Goal: Navigation & Orientation: Understand site structure

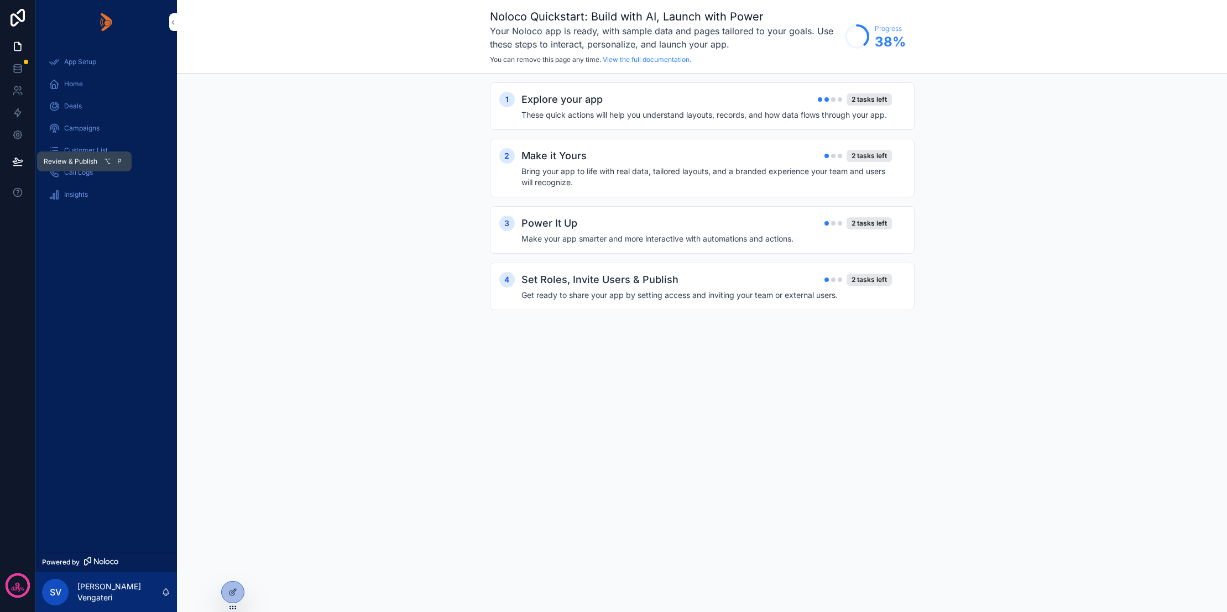
click at [20, 162] on icon at bounding box center [17, 161] width 9 height 6
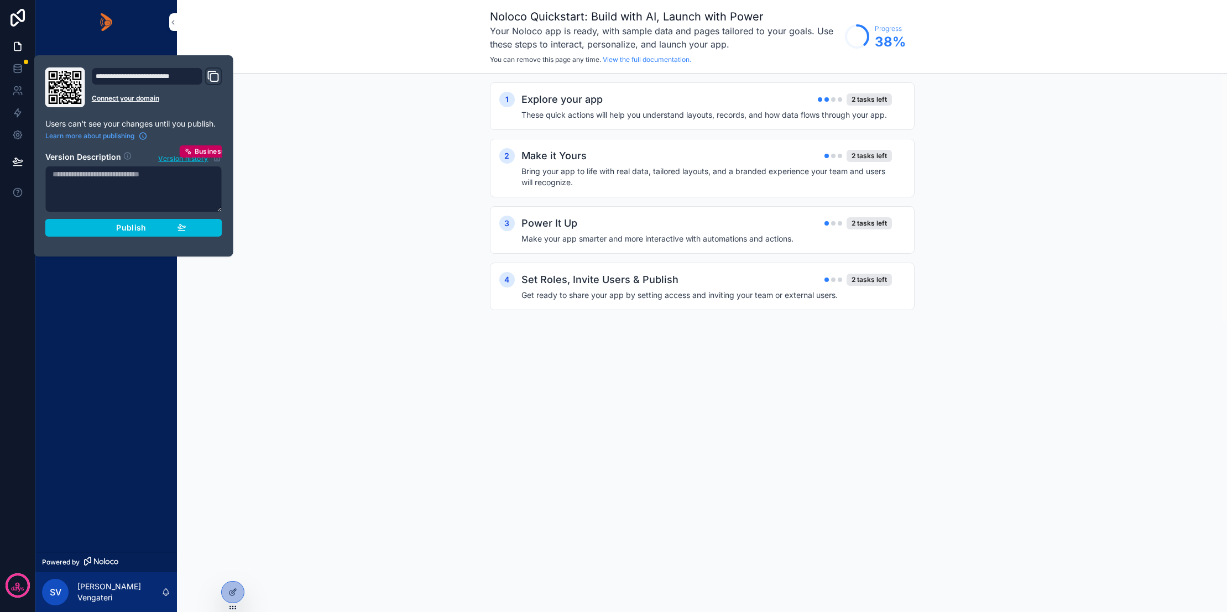
click at [139, 225] on span "Publish" at bounding box center [131, 228] width 30 height 10
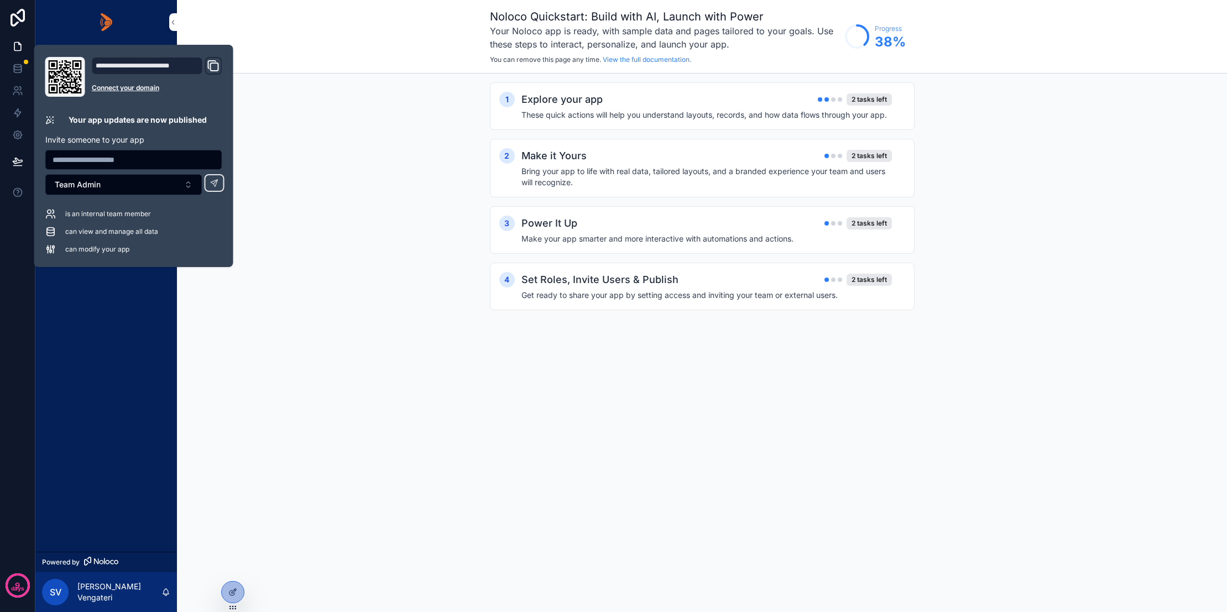
click at [137, 163] on input "text" at bounding box center [134, 159] width 176 height 15
type input "**********"
click at [189, 188] on button "Team Admin" at bounding box center [123, 184] width 157 height 21
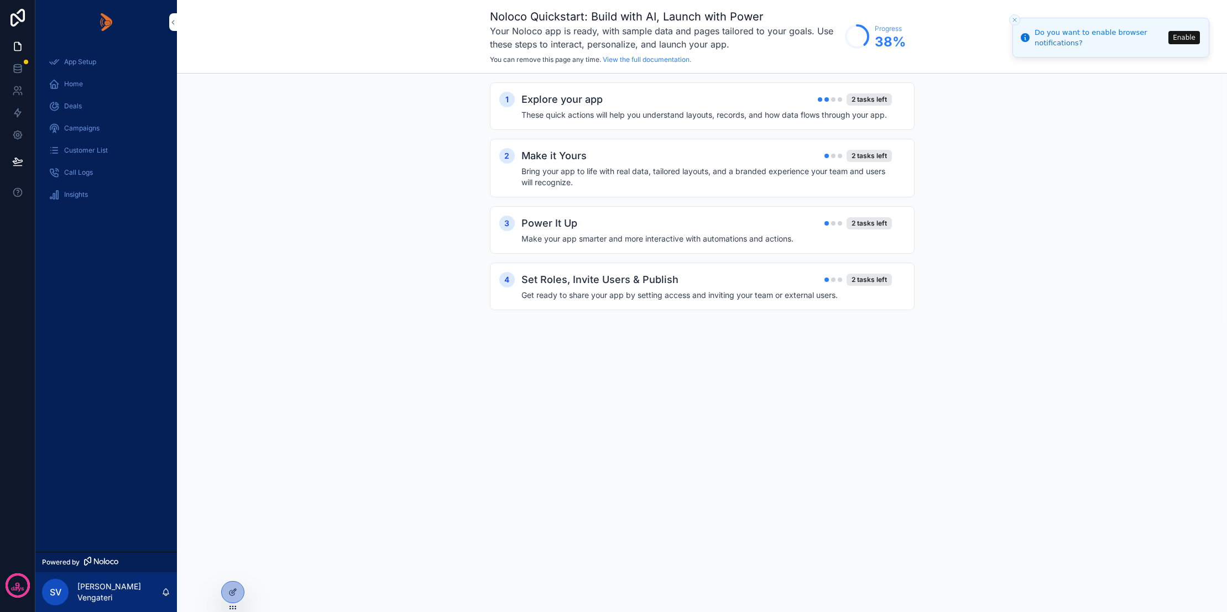
click at [1016, 20] on icon "Close toast" at bounding box center [1015, 20] width 7 height 7
click at [116, 592] on p "[PERSON_NAME] Vengateri" at bounding box center [119, 592] width 84 height 22
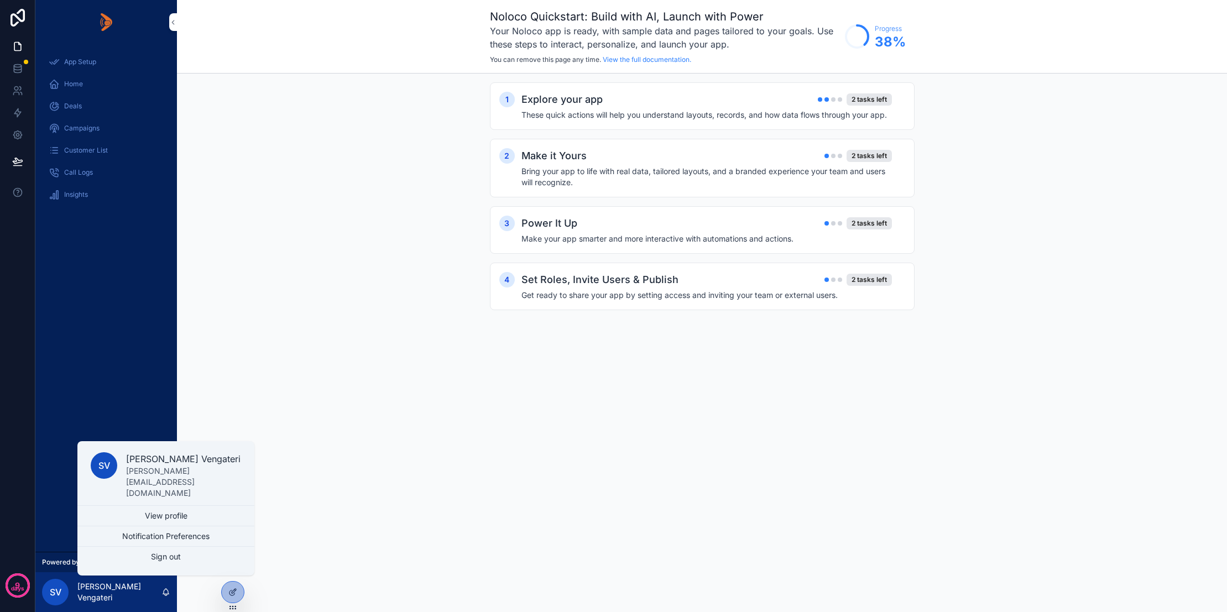
click at [168, 559] on button "Sign out" at bounding box center [165, 557] width 177 height 20
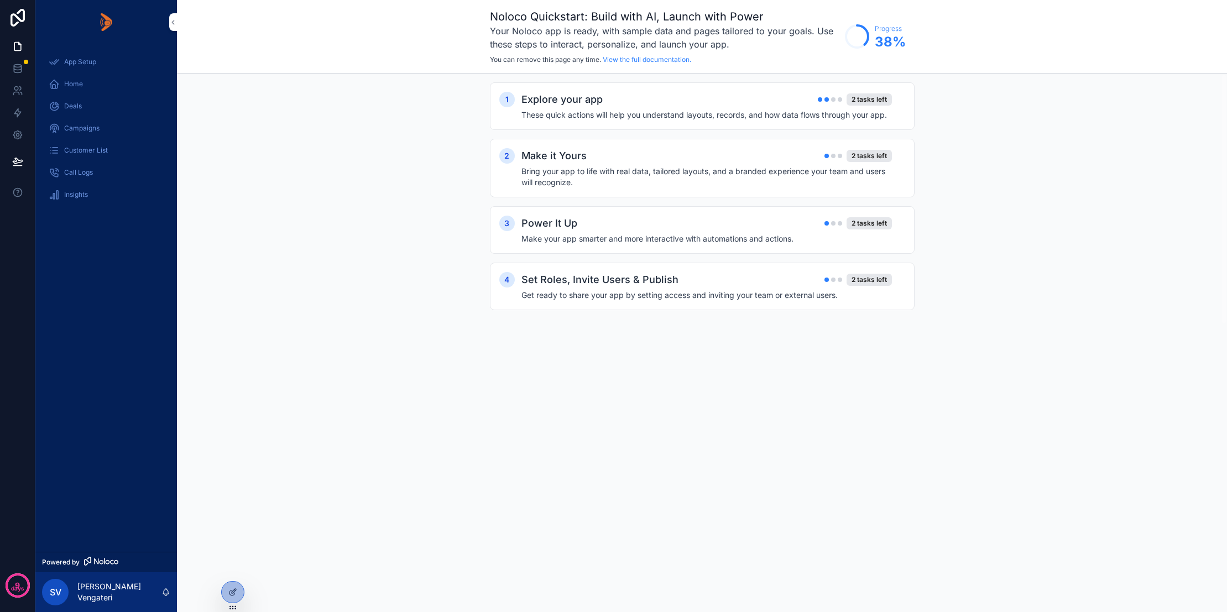
click at [283, 353] on div "Noloco Quickstart: Build with AI, Launch with Power Your Noloco app is ready, w…" at bounding box center [702, 306] width 1050 height 612
click at [77, 81] on span "Home" at bounding box center [73, 84] width 19 height 9
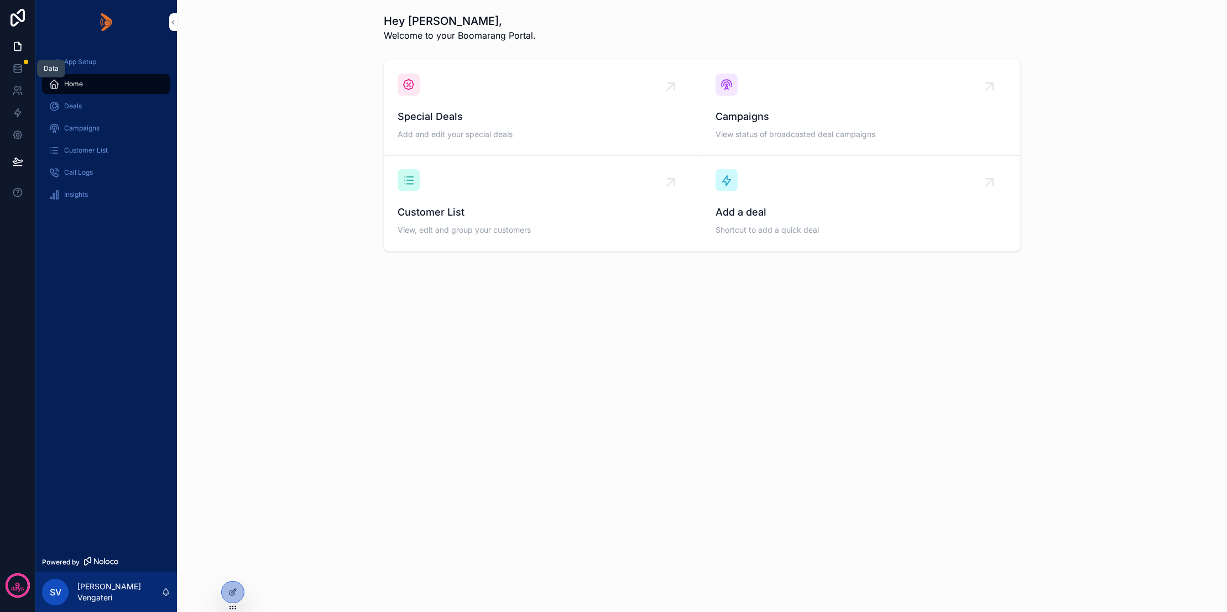
click at [18, 69] on icon at bounding box center [17, 68] width 11 height 11
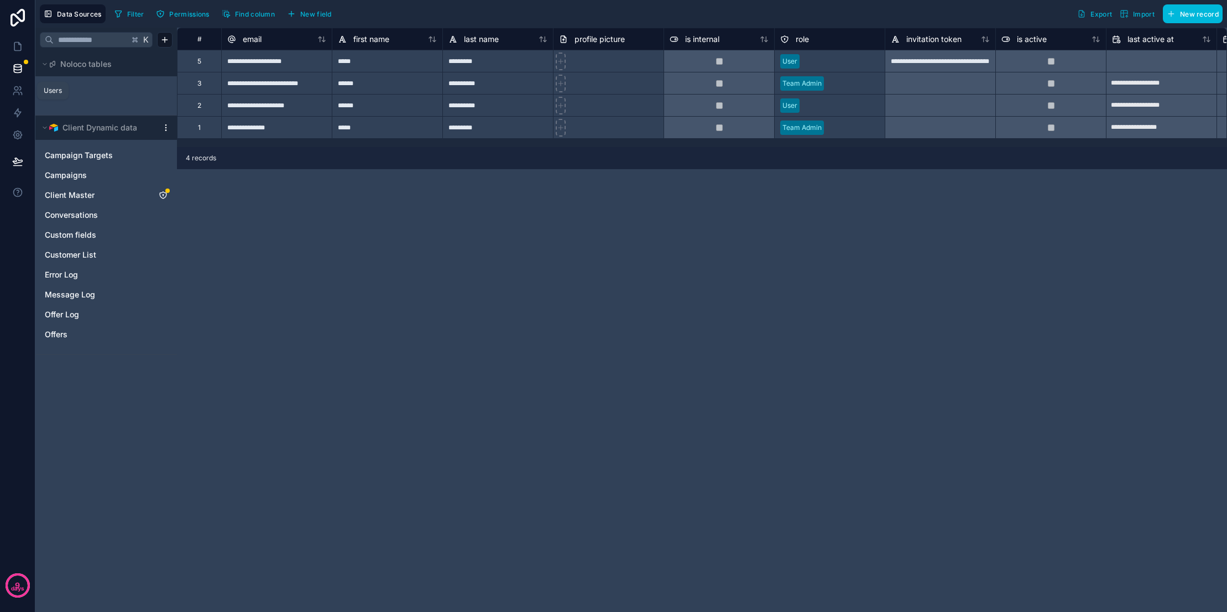
click at [20, 92] on icon at bounding box center [21, 93] width 2 height 3
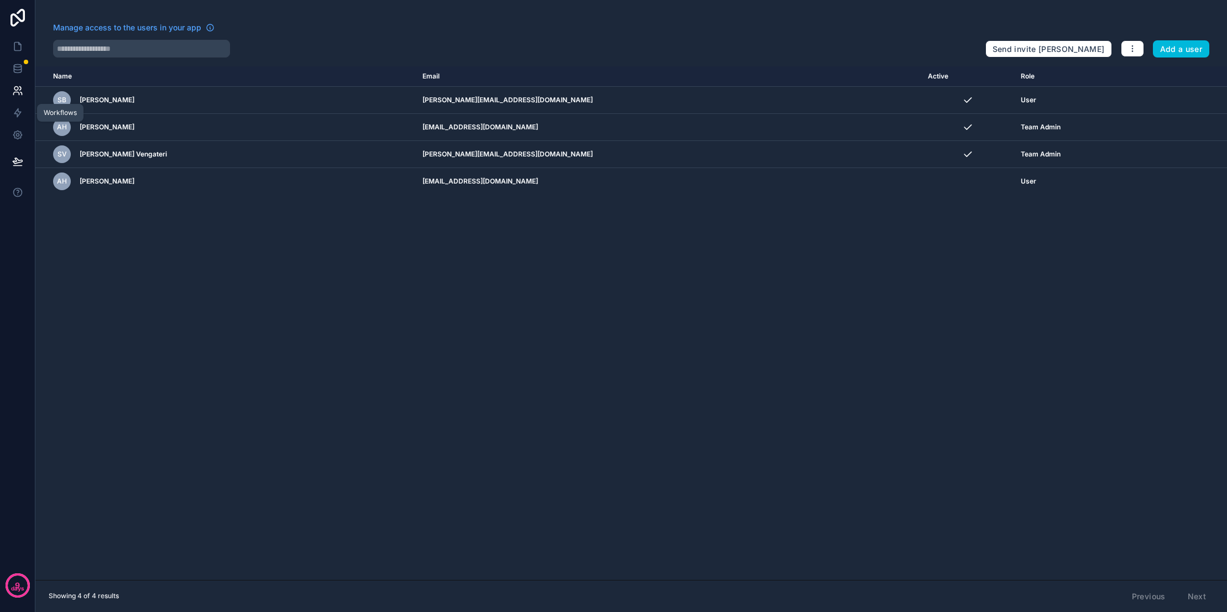
click at [17, 114] on icon at bounding box center [17, 113] width 7 height 8
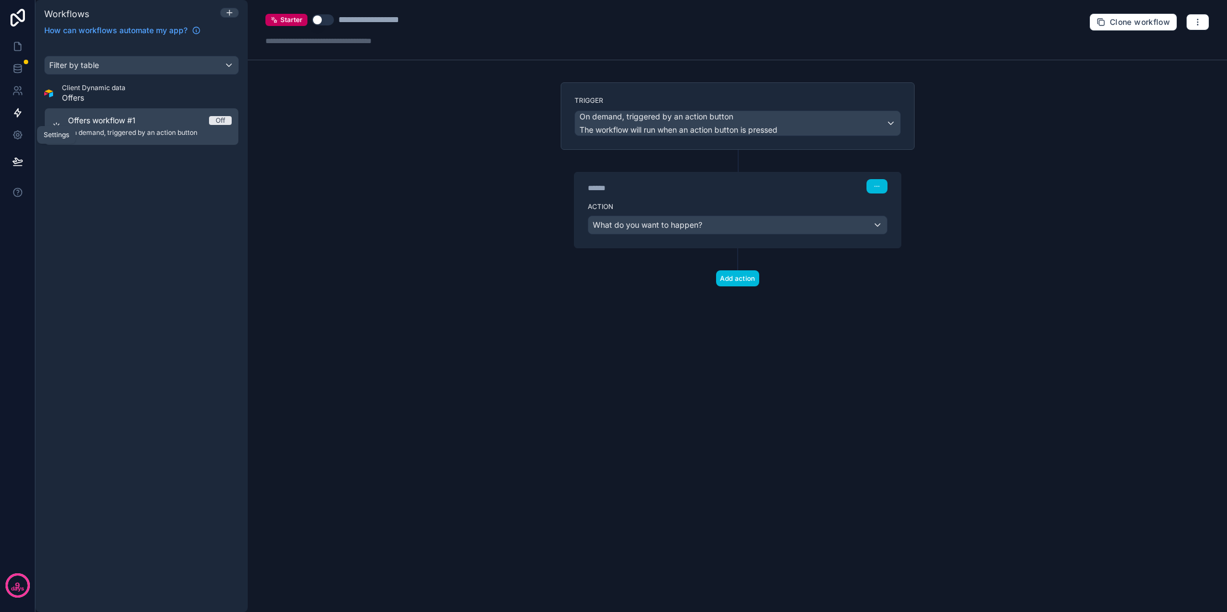
click at [17, 133] on icon at bounding box center [17, 134] width 11 height 11
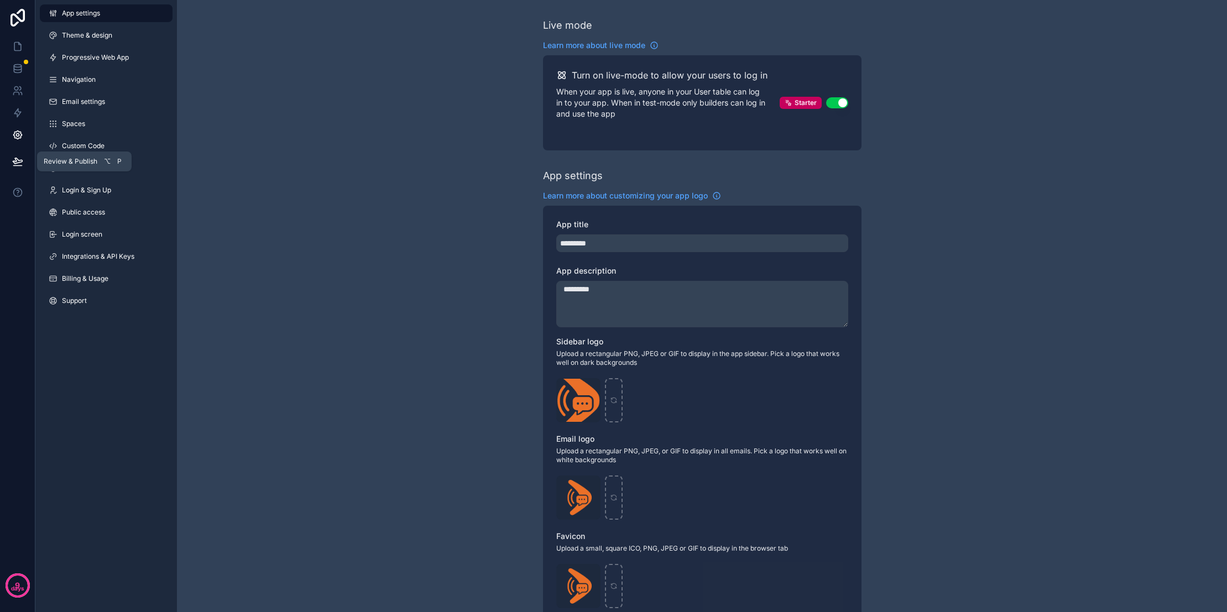
click at [18, 161] on icon at bounding box center [17, 161] width 9 height 6
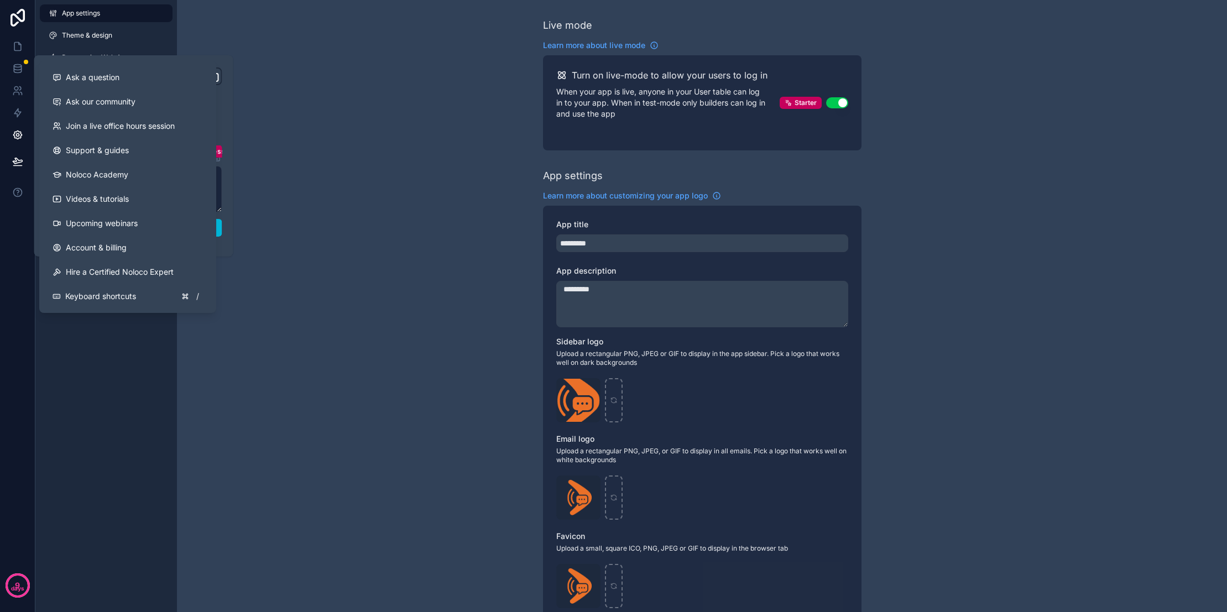
click at [18, 191] on icon at bounding box center [17, 192] width 11 height 11
click at [333, 182] on div "Live mode Learn more about live mode Turn on live-mode to allow your users to l…" at bounding box center [702, 433] width 1050 height 867
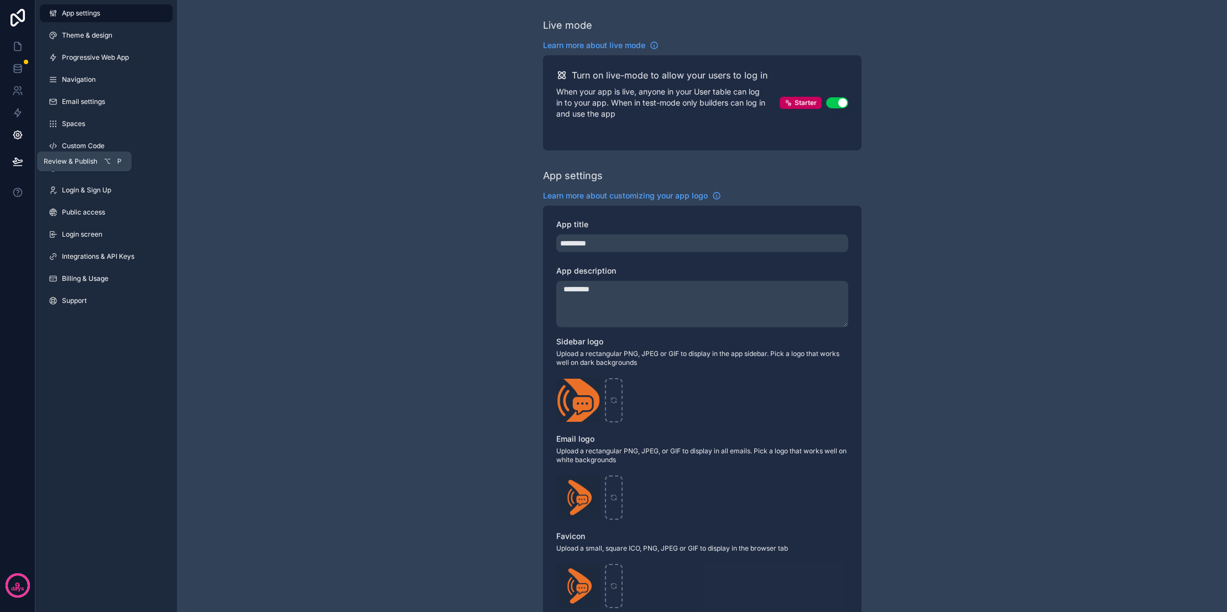
click at [15, 162] on icon at bounding box center [17, 161] width 11 height 11
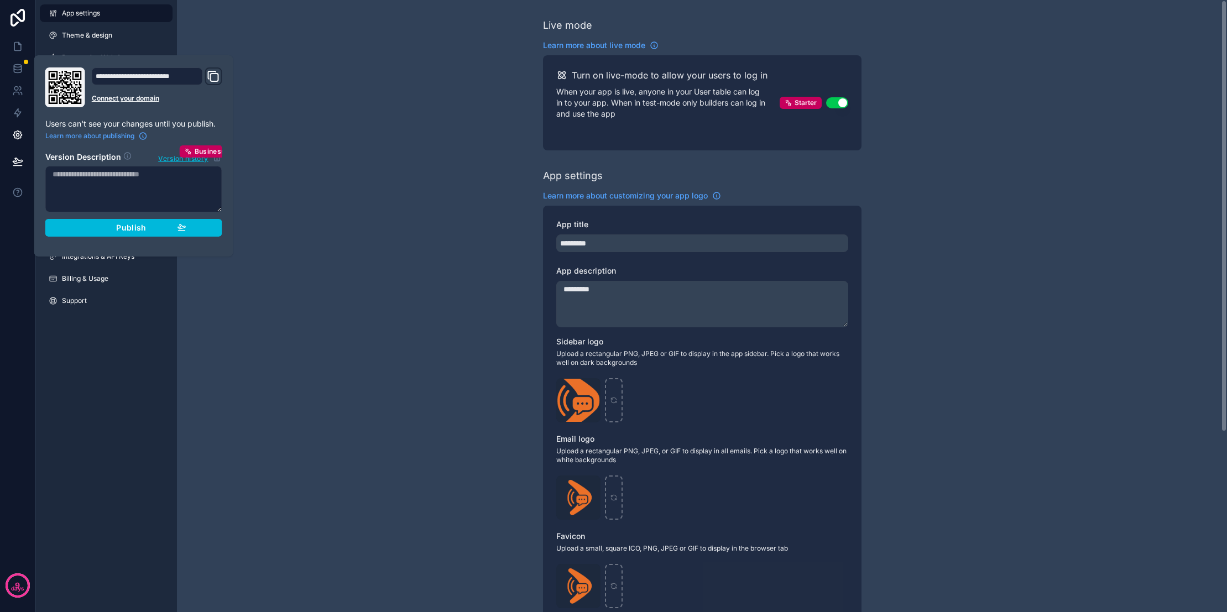
click at [358, 87] on div "Live mode Learn more about live mode Turn on live-mode to allow your users to l…" at bounding box center [702, 433] width 1050 height 867
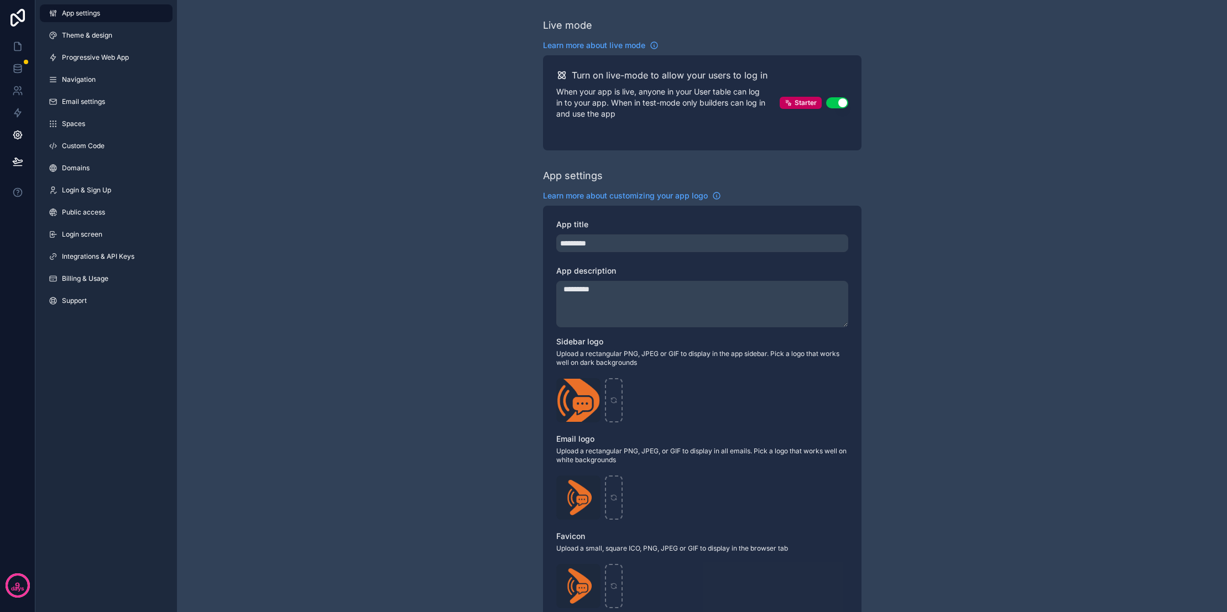
click at [19, 15] on icon at bounding box center [18, 18] width 22 height 18
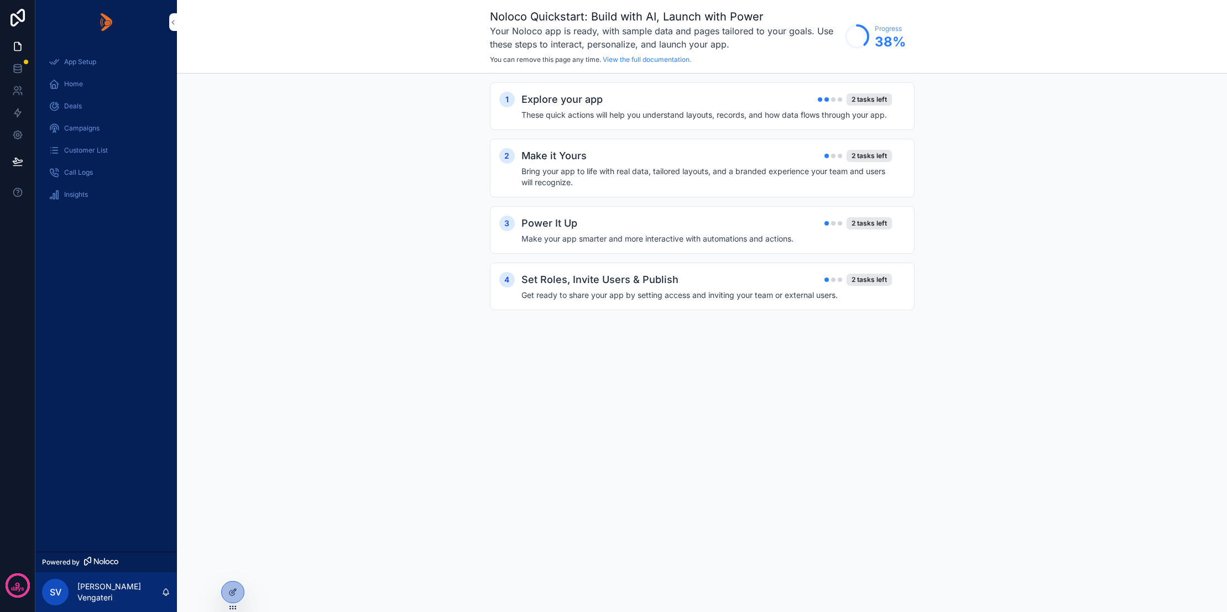
click at [105, 20] on img "scrollable content" at bounding box center [106, 22] width 12 height 18
click at [714, 105] on div "Explore your app 2 tasks left" at bounding box center [707, 99] width 371 height 15
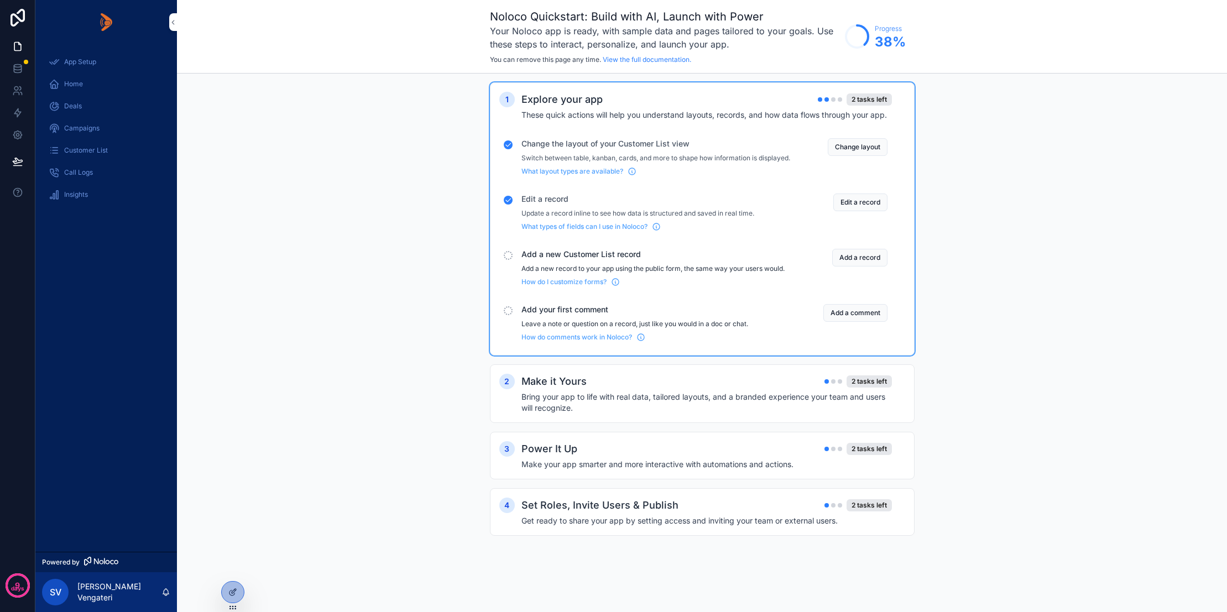
click at [341, 217] on div "1 Explore your app 2 tasks left These quick actions will help you understand la…" at bounding box center [702, 320] width 1050 height 493
click at [321, 264] on div "1 Explore your app 2 tasks left These quick actions will help you understand la…" at bounding box center [702, 320] width 1050 height 493
click at [17, 45] on icon at bounding box center [17, 46] width 11 height 11
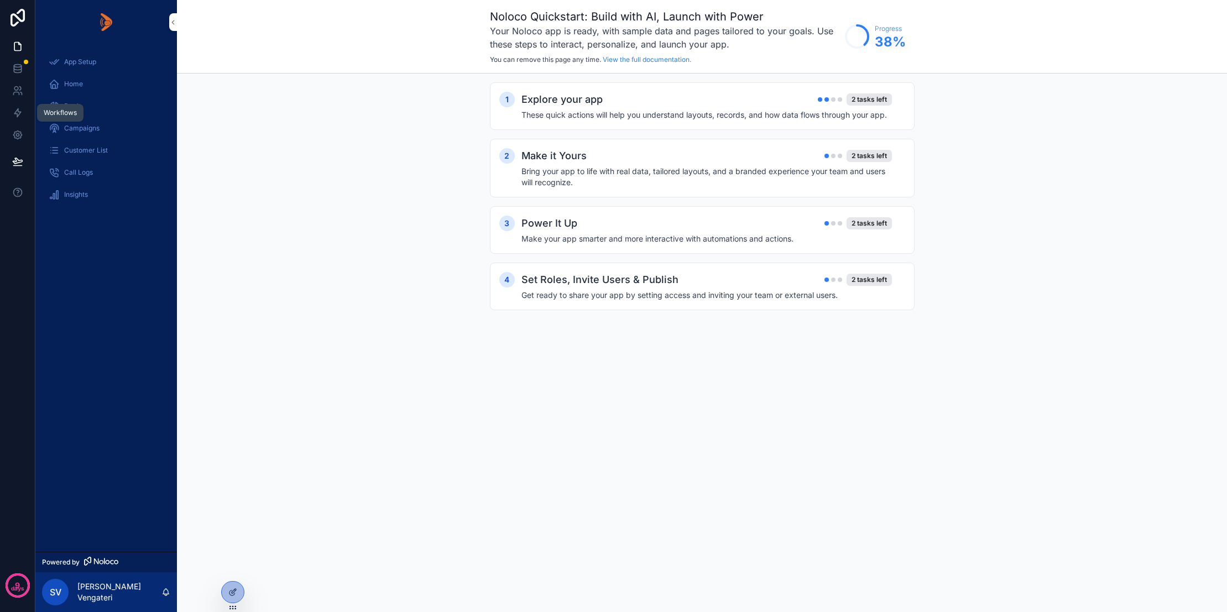
click at [17, 112] on icon at bounding box center [17, 112] width 11 height 11
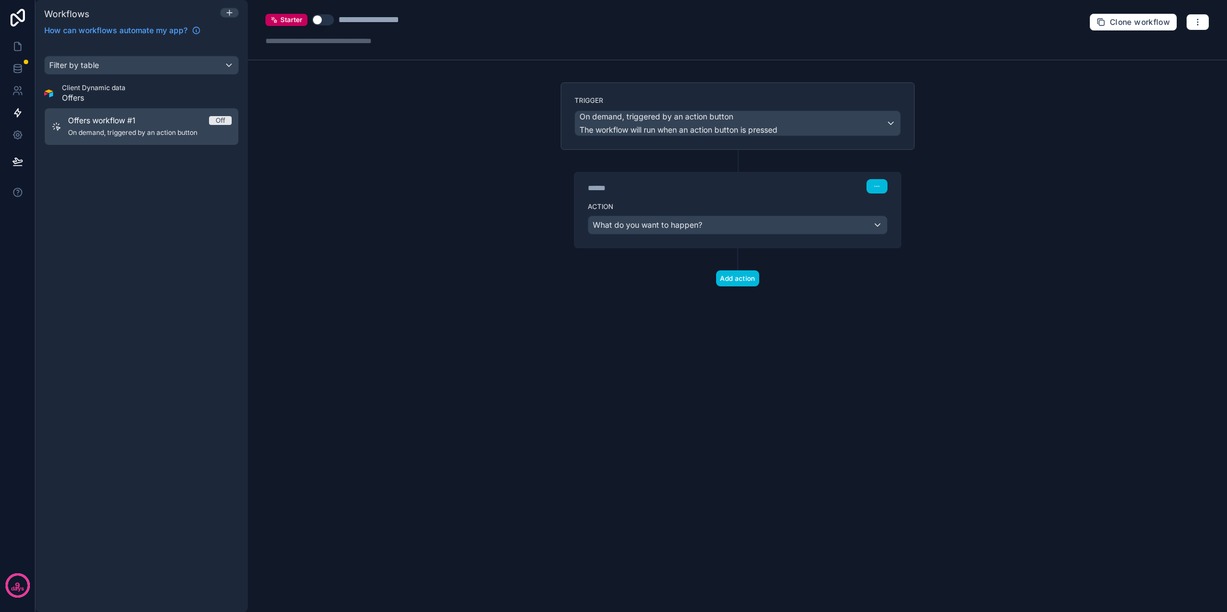
click at [17, 13] on icon at bounding box center [18, 18] width 22 height 18
click at [19, 45] on icon at bounding box center [17, 46] width 11 height 11
